Goal: Task Accomplishment & Management: Manage account settings

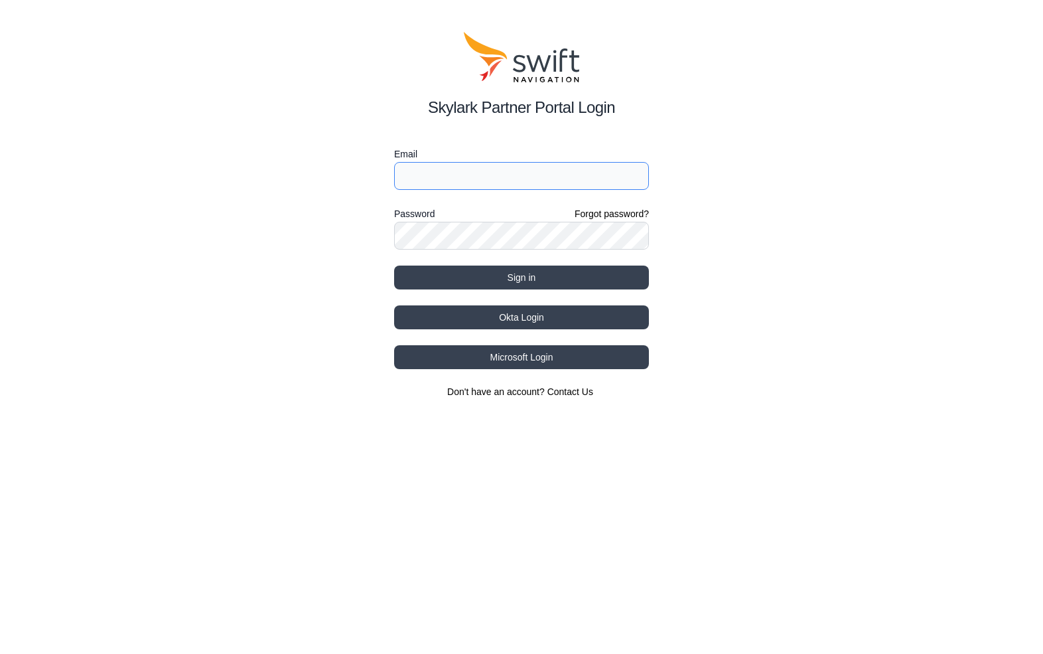
type input "[EMAIL_ADDRESS][DOMAIN_NAME]"
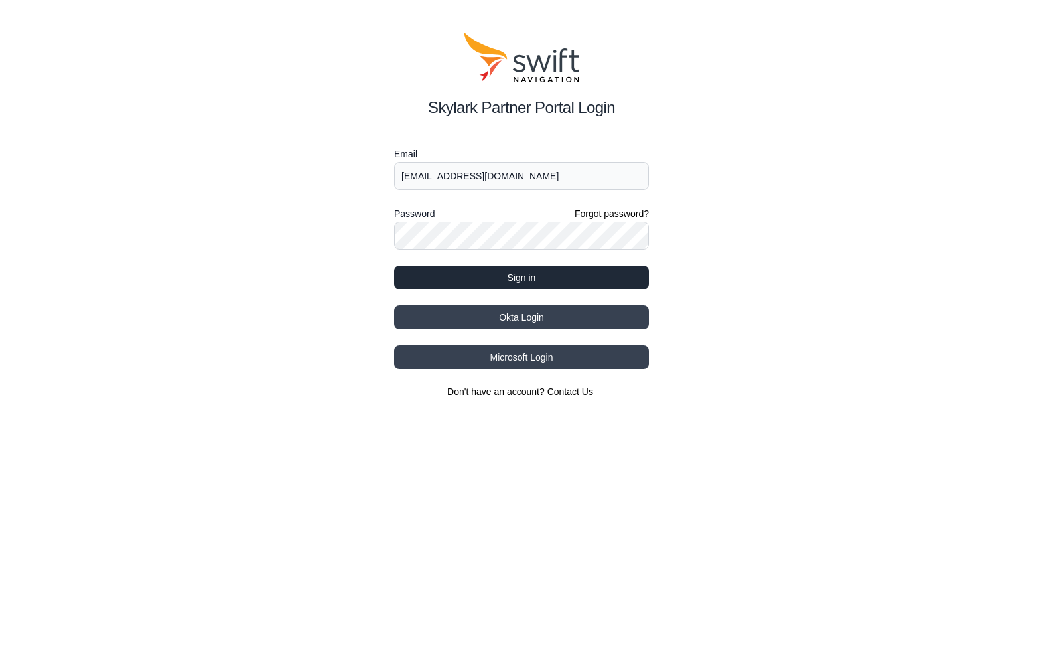
click at [512, 274] on button "Sign in" at bounding box center [521, 277] width 255 height 24
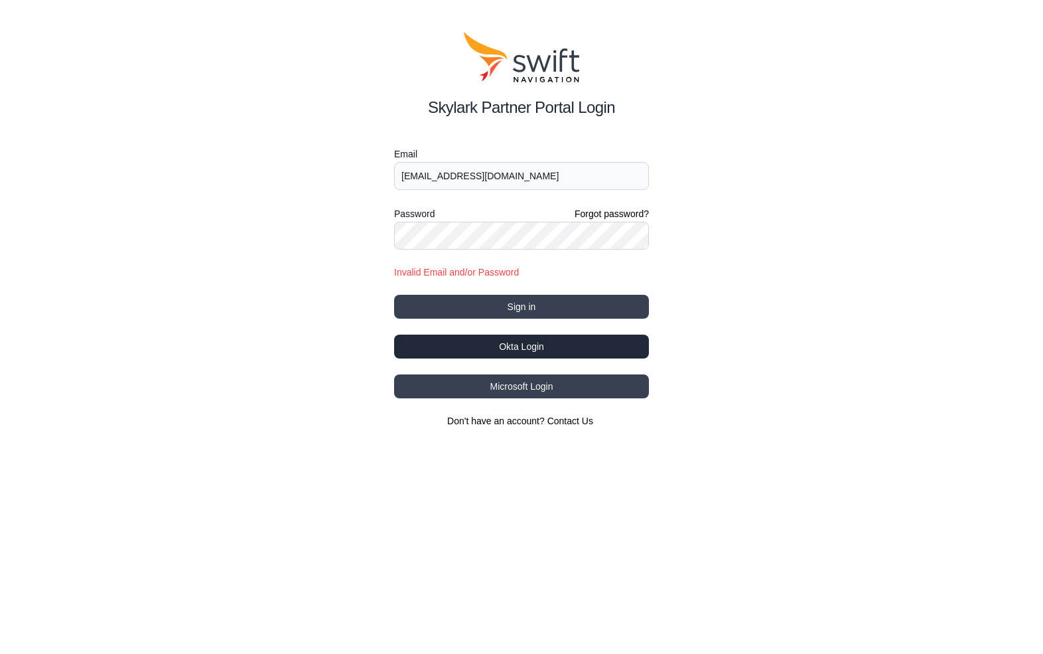
click at [505, 344] on button "Okta Login" at bounding box center [521, 346] width 255 height 24
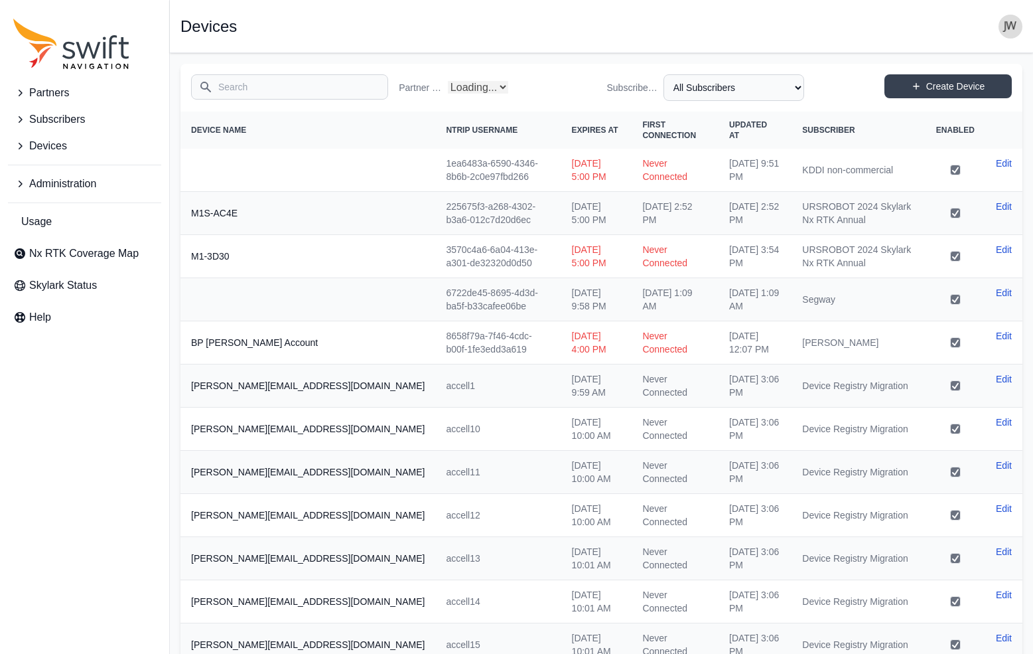
select select "Partner Name"
click at [257, 84] on input "Search" at bounding box center [289, 86] width 197 height 25
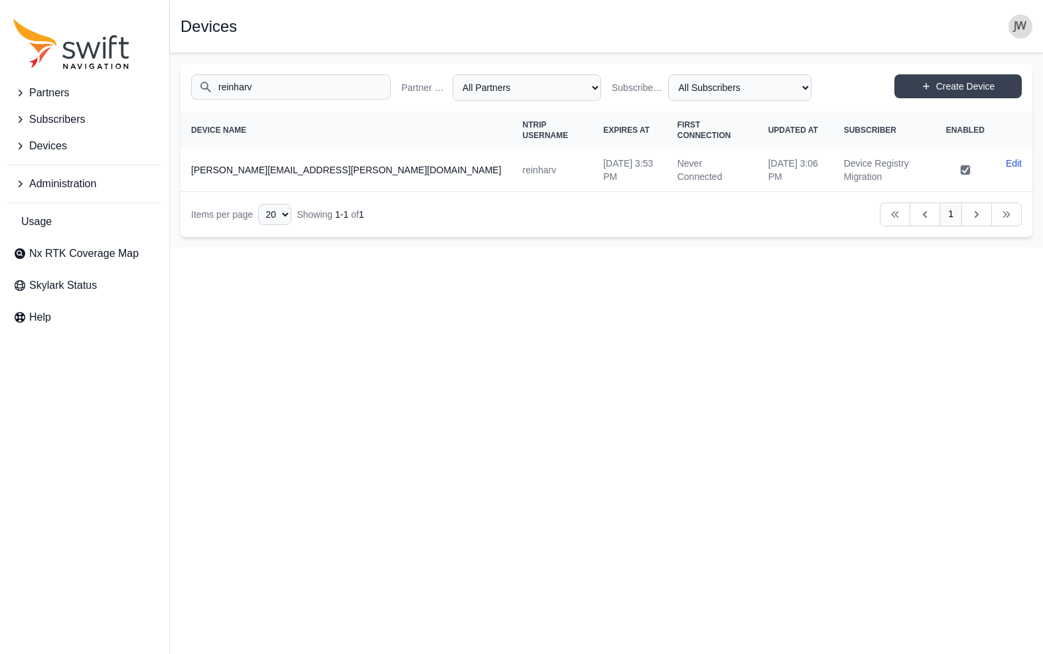
click at [667, 155] on td "Never Connected" at bounding box center [712, 170] width 91 height 43
click at [271, 96] on input "reinharv" at bounding box center [291, 86] width 200 height 25
drag, startPoint x: 273, startPoint y: 93, endPoint x: 190, endPoint y: 90, distance: 83.0
click at [190, 90] on div "Search reinharv Partner Name All Partners AlpsAlpine Asensing Bad Elf Benchmark…" at bounding box center [607, 88] width 852 height 48
drag, startPoint x: 266, startPoint y: 86, endPoint x: 194, endPoint y: 84, distance: 72.4
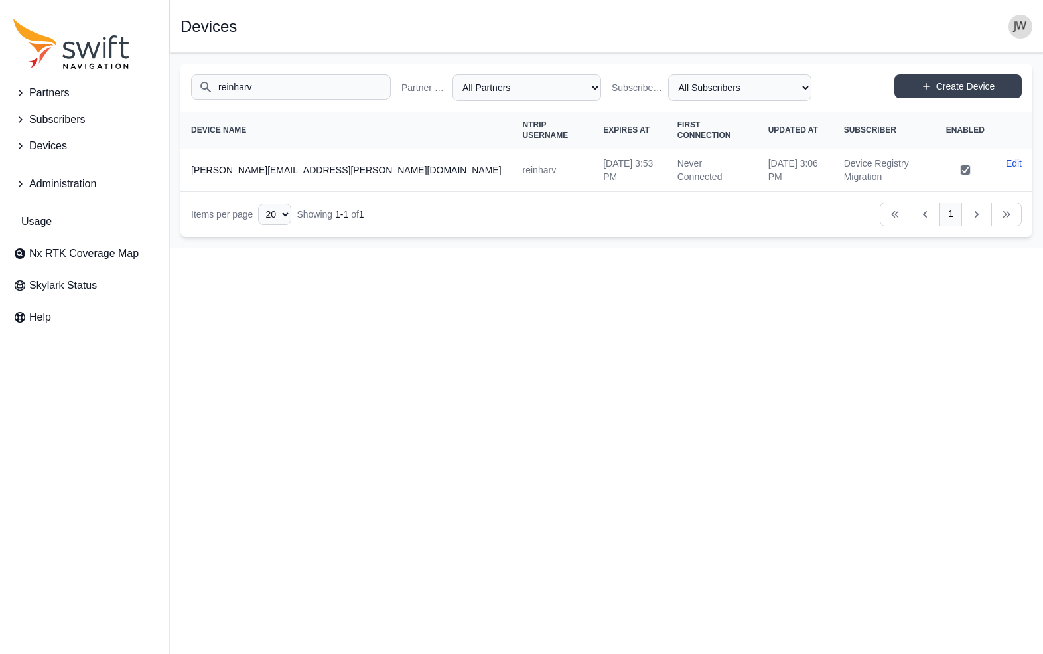
click at [194, 84] on input "reinharv" at bounding box center [291, 86] width 200 height 25
type input "ditchwitchwest"
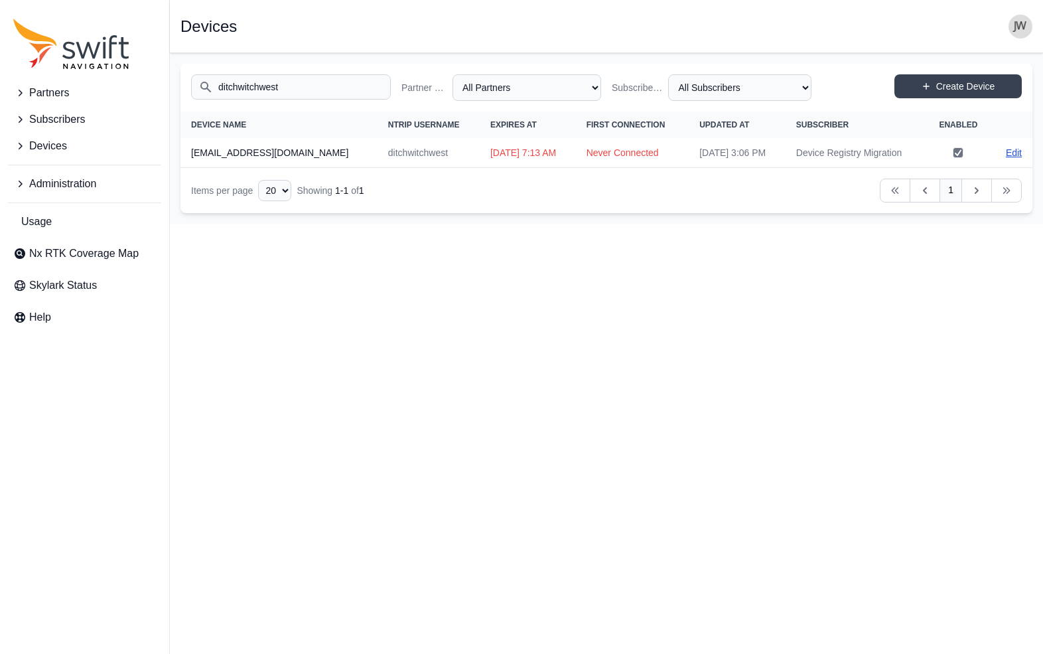
click at [1019, 150] on link "Edit" at bounding box center [1014, 152] width 16 height 13
select select "ab3272ce-40d0-4c94-a524-96a758ab755c"
select select "7e8434a2-c6ea-49f0-86b6-41d2490d7345"
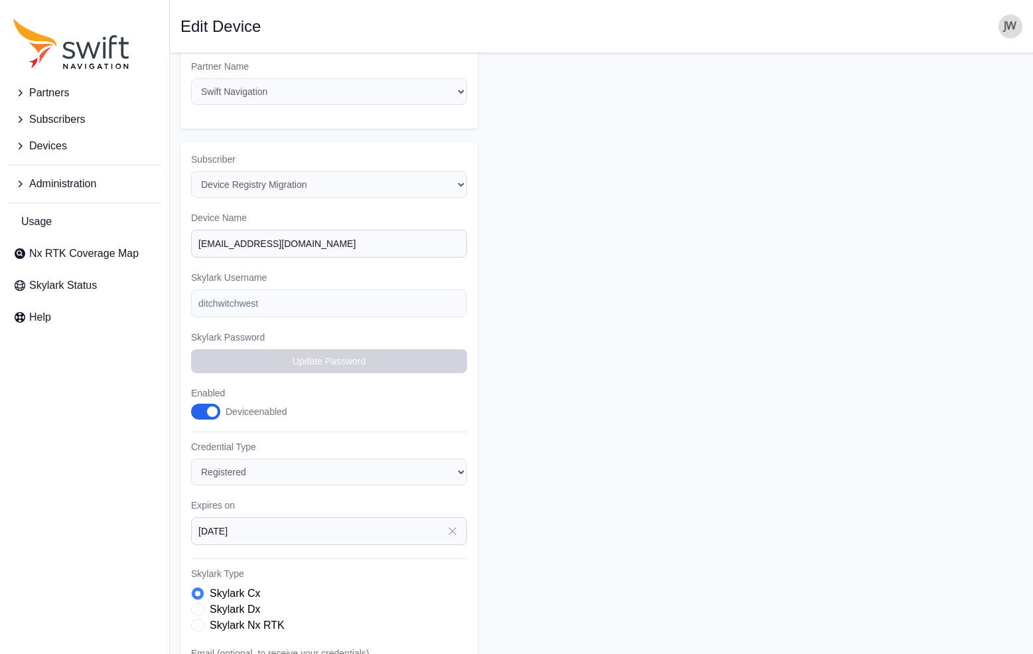
scroll to position [48, 0]
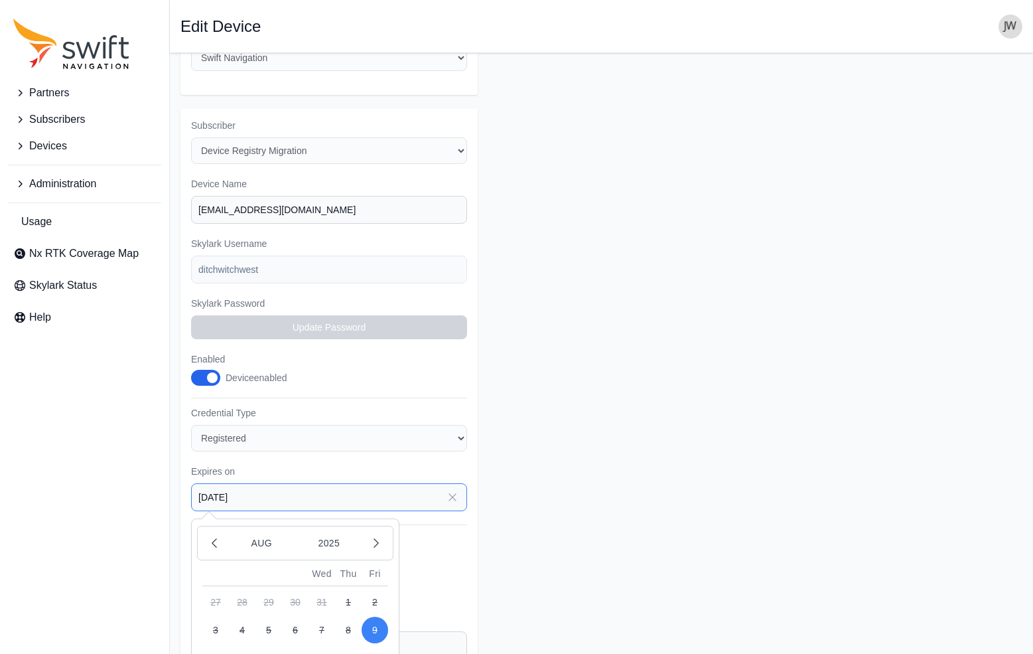
click at [392, 483] on input "[DATE]" at bounding box center [329, 497] width 276 height 28
click at [372, 536] on icon "button" at bounding box center [376, 542] width 13 height 13
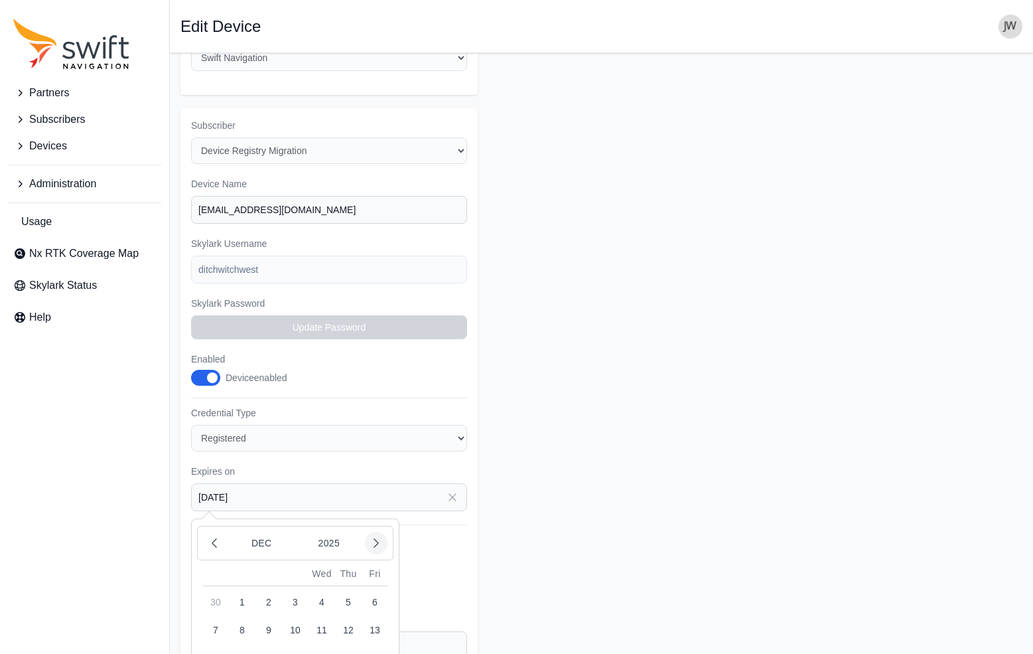
click at [372, 536] on icon "button" at bounding box center [376, 542] width 13 height 13
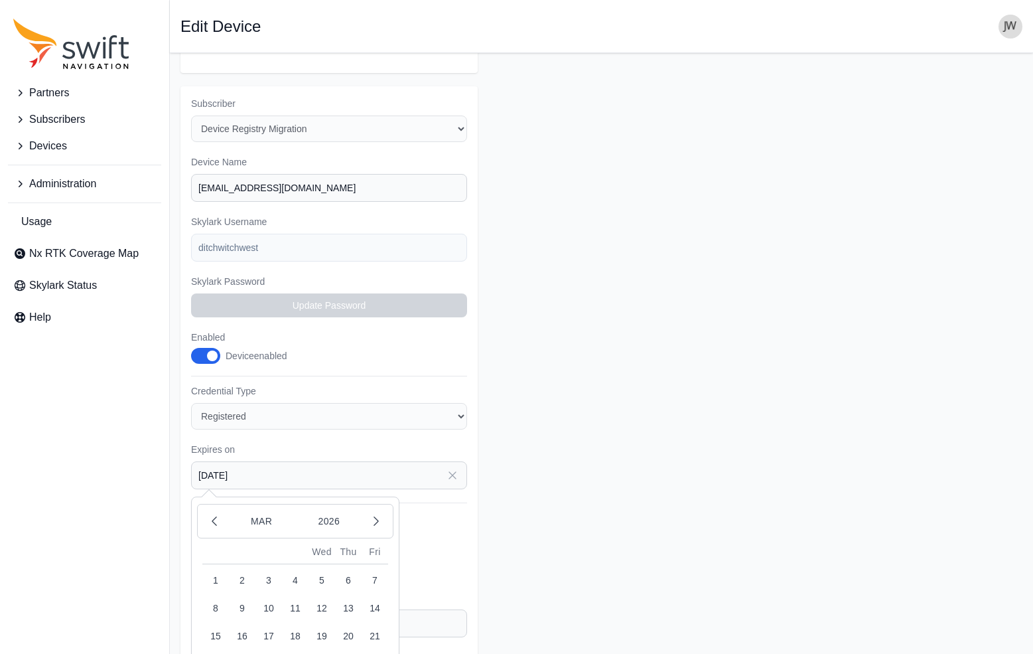
scroll to position [73, 0]
click at [218, 512] on icon "button" at bounding box center [214, 518] width 13 height 13
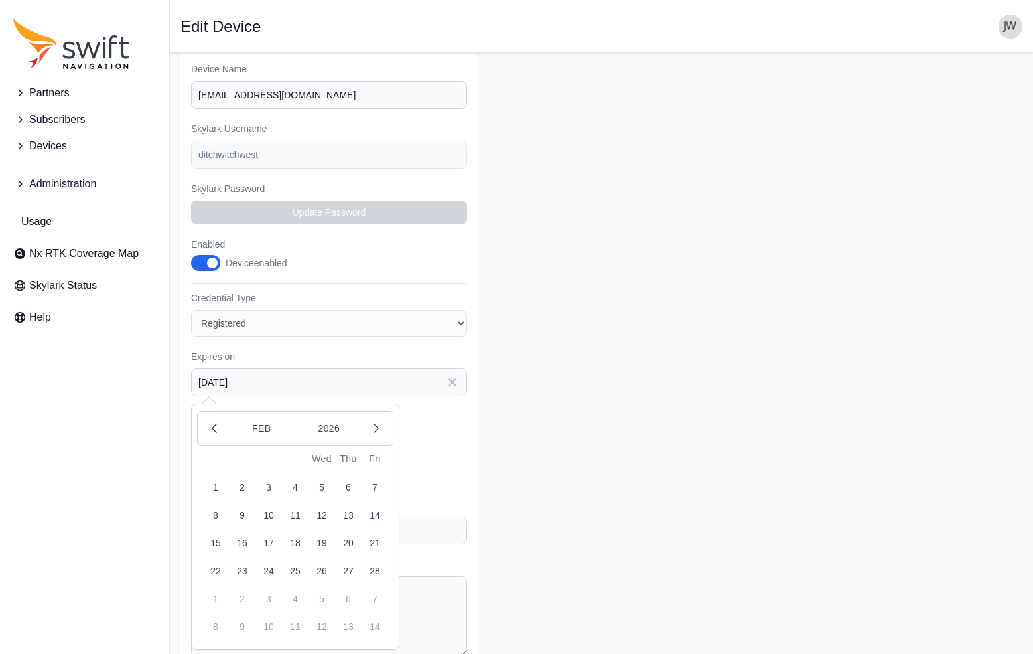
scroll to position [191, 0]
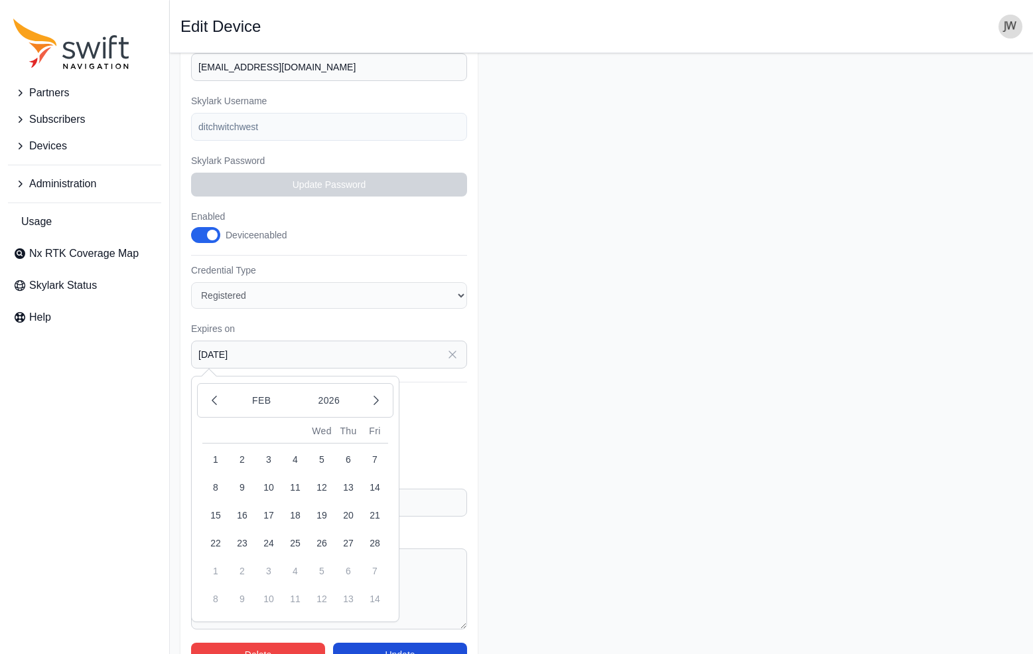
click at [378, 530] on button "28" at bounding box center [375, 543] width 27 height 27
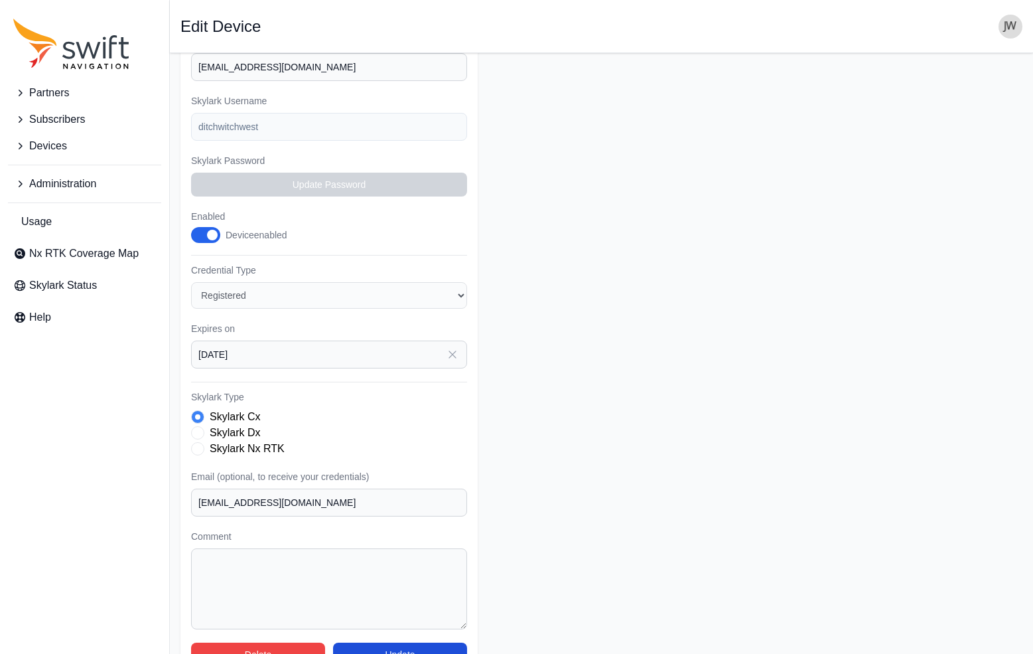
type input "2026-02-28"
click at [403, 642] on button "Update" at bounding box center [400, 654] width 134 height 24
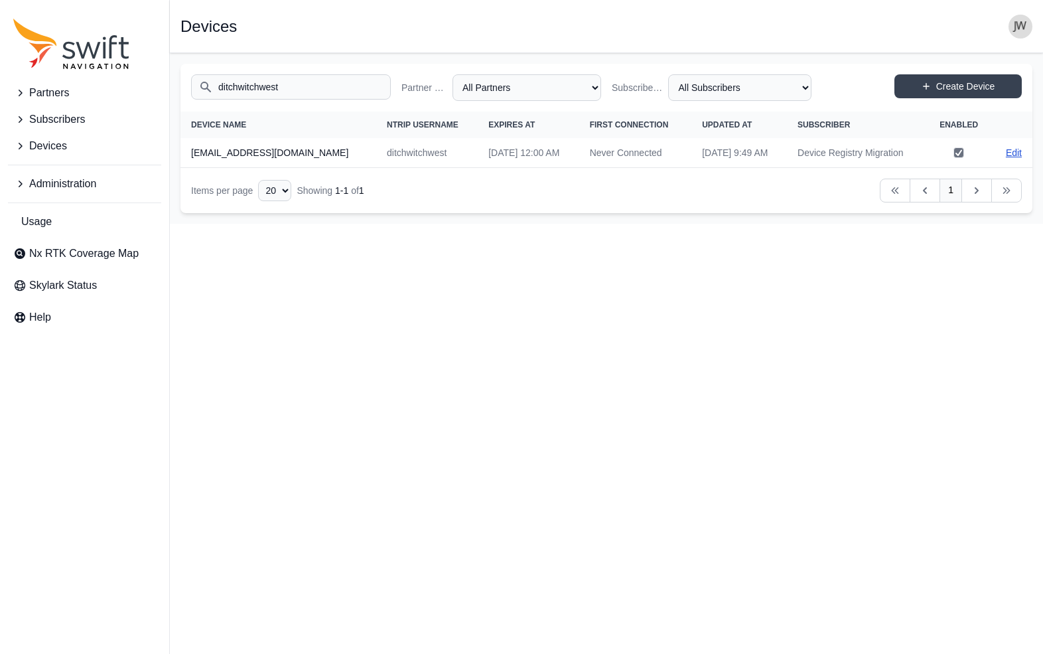
click at [1014, 150] on link "Edit" at bounding box center [1014, 152] width 16 height 13
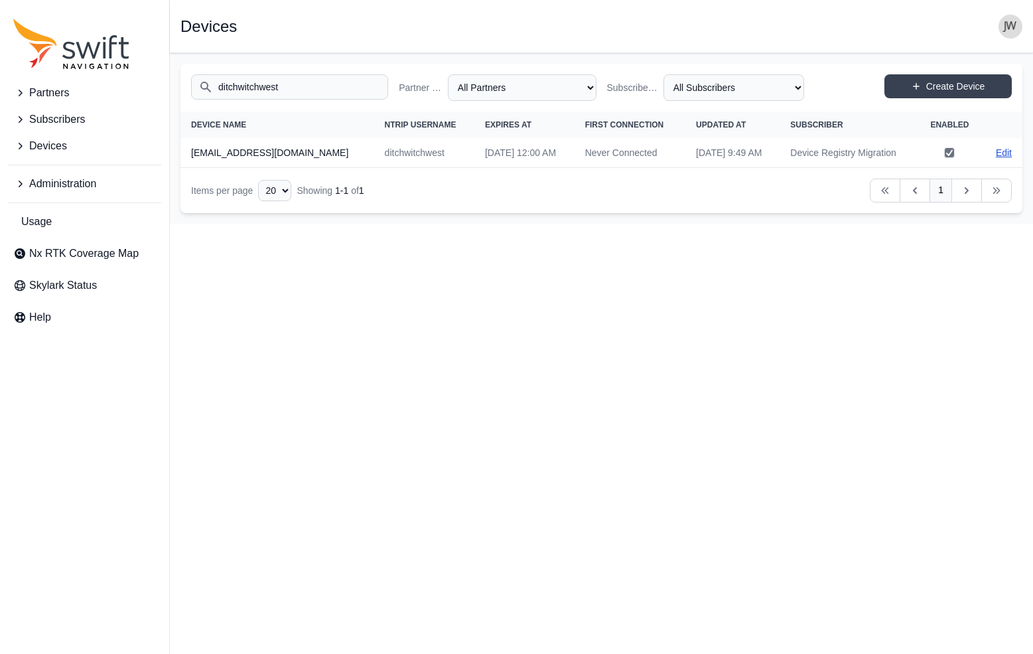
select select "ab3272ce-40d0-4c94-a524-96a758ab755c"
select select "7e8434a2-c6ea-49f0-86b6-41d2490d7345"
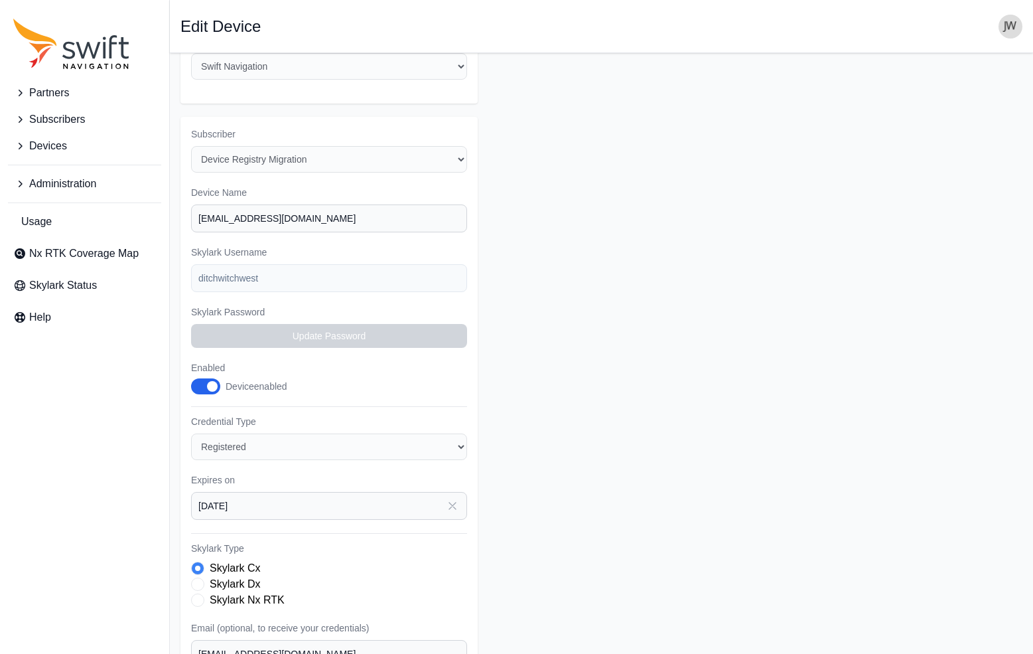
scroll to position [37, 0]
